Goal: Information Seeking & Learning: Check status

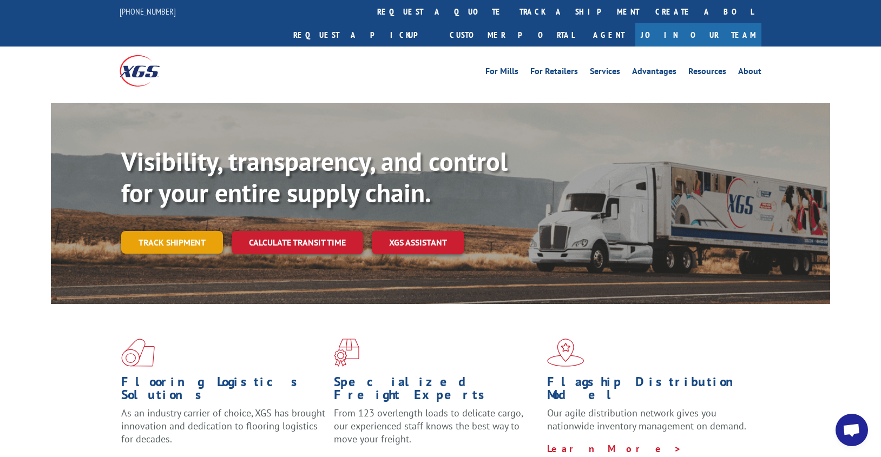
click at [195, 231] on link "Track shipment" at bounding box center [172, 242] width 102 height 23
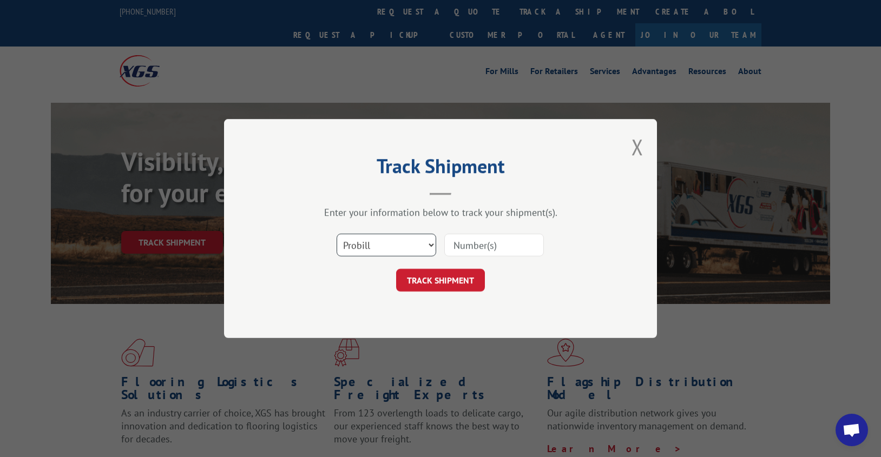
click at [428, 246] on select "Select category... Probill BOL PO" at bounding box center [386, 245] width 100 height 23
select select "bol"
click at [336, 234] on select "Select category... Probill BOL PO" at bounding box center [386, 245] width 100 height 23
click at [460, 251] on input at bounding box center [494, 245] width 100 height 23
type input "8639950"
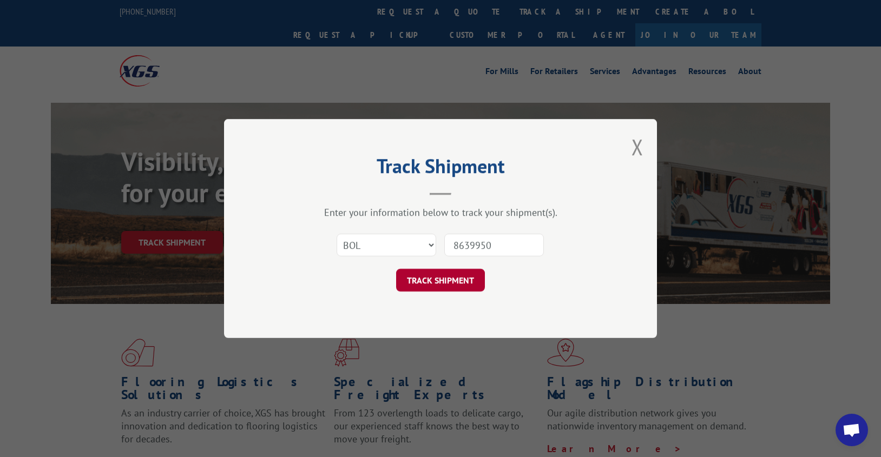
click at [454, 279] on button "TRACK SHIPMENT" at bounding box center [440, 280] width 89 height 23
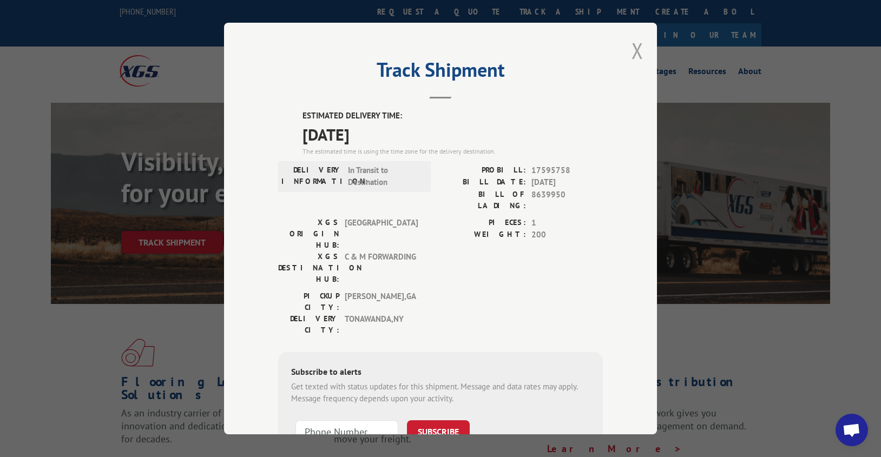
click at [632, 53] on button "Close modal" at bounding box center [637, 50] width 12 height 29
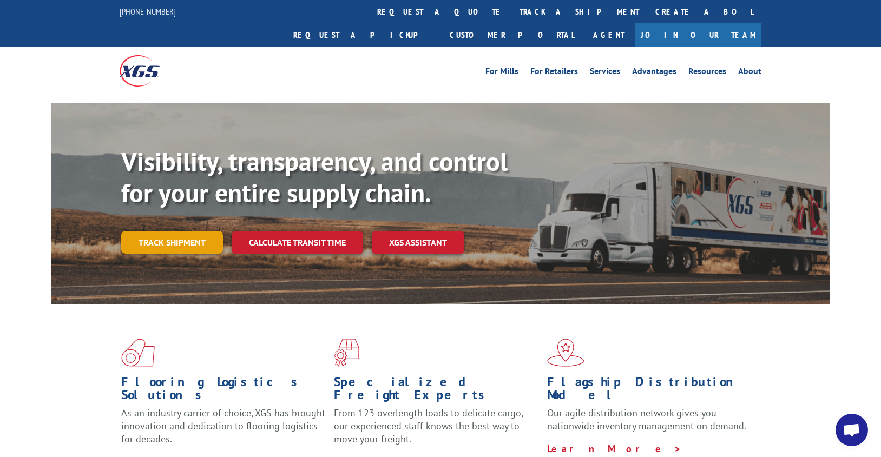
click at [202, 231] on link "Track shipment" at bounding box center [172, 242] width 102 height 23
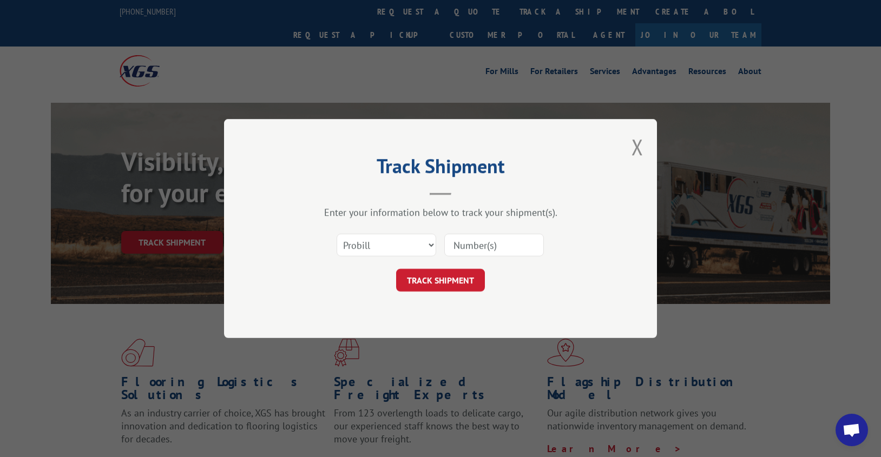
click at [462, 250] on input at bounding box center [494, 245] width 100 height 23
type input "17595758"
click at [452, 275] on button "TRACK SHIPMENT" at bounding box center [440, 280] width 89 height 23
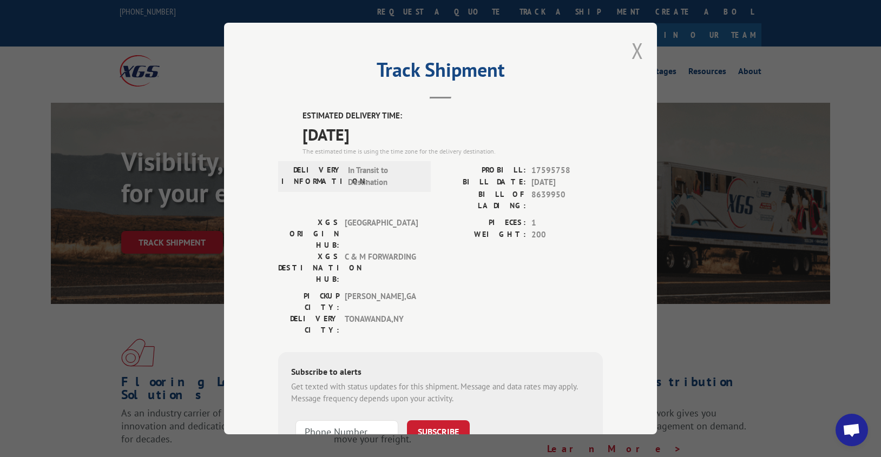
click at [631, 53] on button "Close modal" at bounding box center [637, 50] width 12 height 29
